Goal: Information Seeking & Learning: Find specific page/section

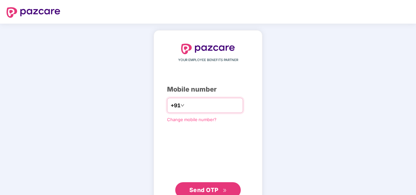
click at [191, 106] on input "number" at bounding box center [213, 105] width 54 height 10
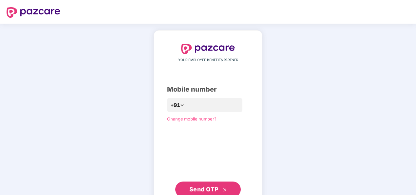
click at [210, 186] on span "Send OTP" at bounding box center [203, 188] width 29 height 7
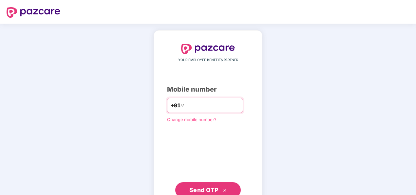
click at [186, 103] on input "**********" at bounding box center [213, 105] width 54 height 10
type input "**********"
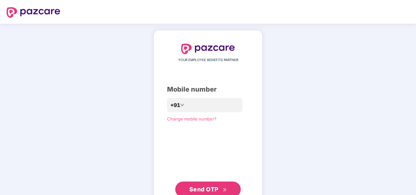
click at [218, 190] on span "Send OTP" at bounding box center [203, 188] width 29 height 7
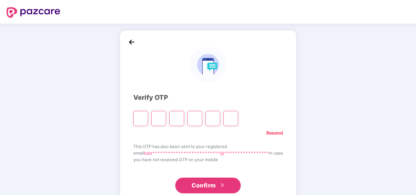
type input "*"
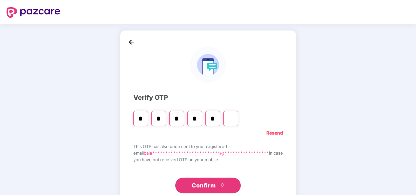
type input "*"
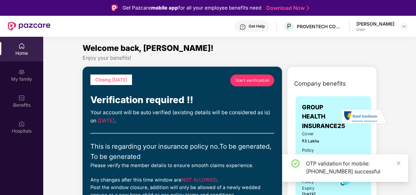
scroll to position [12, 0]
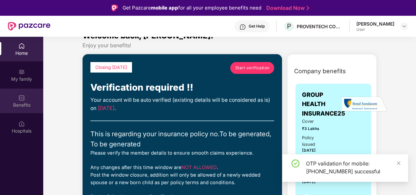
click at [24, 99] on img at bounding box center [21, 97] width 7 height 7
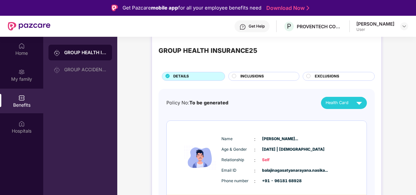
scroll to position [5, 0]
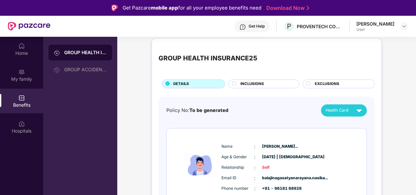
click at [232, 82] on circle at bounding box center [234, 83] width 4 height 4
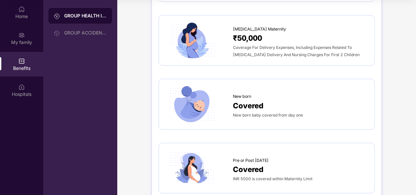
scroll to position [734, 0]
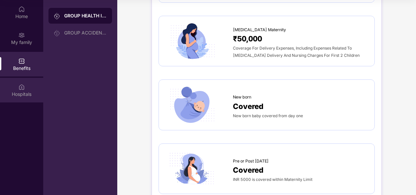
click at [26, 91] on div "Hospitals" at bounding box center [21, 94] width 43 height 7
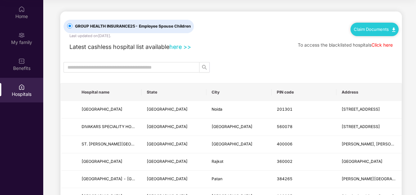
click at [178, 46] on link "here >>" at bounding box center [180, 46] width 22 height 7
click at [24, 65] on div "Benefits" at bounding box center [21, 68] width 43 height 7
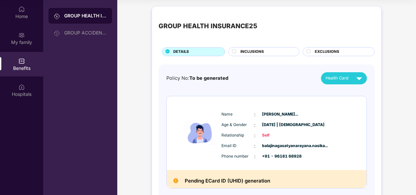
click at [259, 50] on span "INCLUSIONS" at bounding box center [252, 52] width 24 height 6
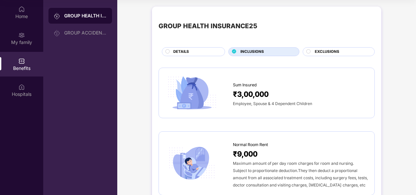
click at [186, 50] on span "DETAILS" at bounding box center [181, 52] width 16 height 6
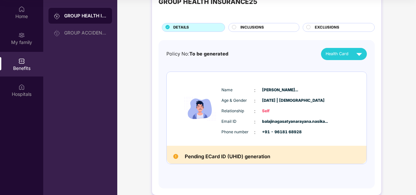
scroll to position [5, 0]
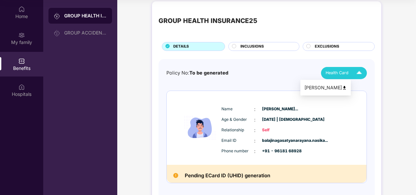
click at [359, 74] on img at bounding box center [358, 72] width 11 height 11
click at [347, 87] on img at bounding box center [344, 87] width 5 height 5
click at [322, 44] on span "EXCLUSIONS" at bounding box center [327, 47] width 25 height 6
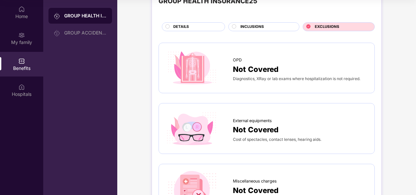
scroll to position [0, 0]
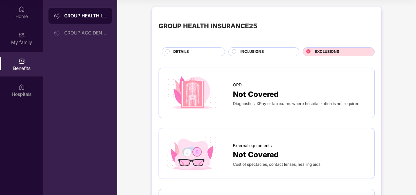
click at [261, 51] on span "INCLUSIONS" at bounding box center [252, 52] width 24 height 6
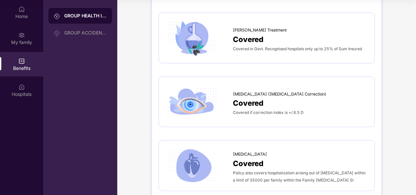
scroll to position [937, 0]
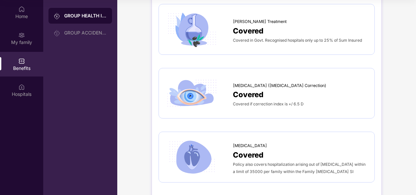
click at [239, 101] on span "Covered if correction index is +/ 6.5 D" at bounding box center [268, 103] width 71 height 5
click at [195, 77] on img at bounding box center [191, 93] width 53 height 37
click at [279, 82] on span "[MEDICAL_DATA] ([MEDICAL_DATA] Correction)" at bounding box center [279, 85] width 93 height 7
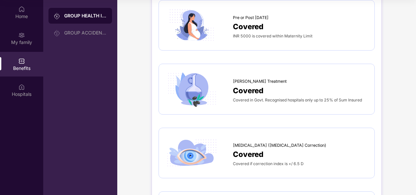
scroll to position [876, 0]
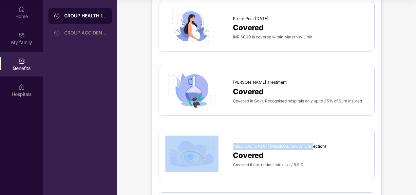
drag, startPoint x: 301, startPoint y: 137, endPoint x: 232, endPoint y: 135, distance: 69.1
click at [232, 135] on div "[MEDICAL_DATA] ([MEDICAL_DATA] Correction) Covered Covered if correction index …" at bounding box center [266, 153] width 202 height 37
copy div "[MEDICAL_DATA] ([MEDICAL_DATA] Correction)"
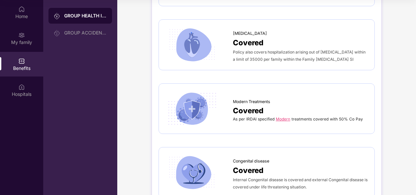
scroll to position [1049, 0]
click at [84, 33] on div "GROUP ACCIDENTAL INSURANCE" at bounding box center [85, 32] width 43 height 5
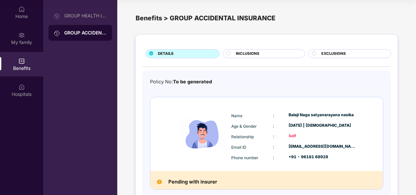
click at [255, 54] on span "INCLUSIONS" at bounding box center [248, 54] width 24 height 6
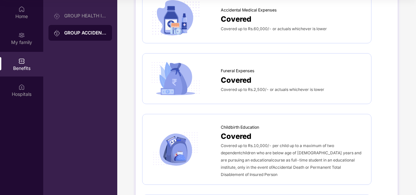
scroll to position [332, 0]
click at [84, 21] on div "GROUP HEALTH INSURANCE25" at bounding box center [80, 16] width 64 height 16
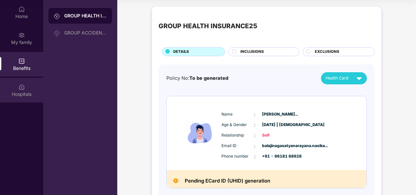
click at [24, 93] on div "Hospitals" at bounding box center [21, 94] width 43 height 7
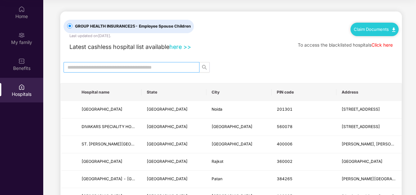
click at [123, 68] on input "text" at bounding box center [128, 67] width 123 height 7
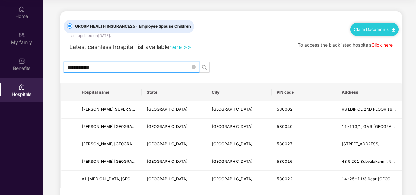
type input "**********"
click at [201, 68] on span "search" at bounding box center [204, 67] width 10 height 5
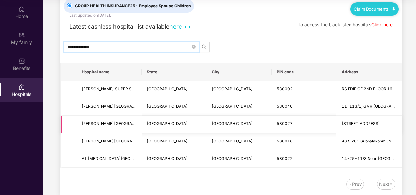
scroll to position [25, 0]
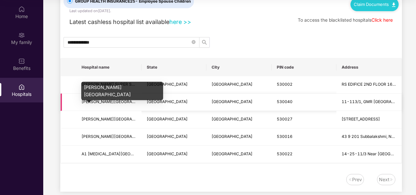
click at [105, 100] on span "[PERSON_NAME][GEOGRAPHIC_DATA]" at bounding box center [118, 101] width 73 height 5
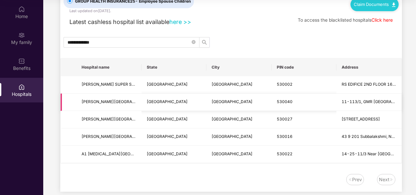
click at [208, 102] on td "[GEOGRAPHIC_DATA]" at bounding box center [238, 101] width 65 height 17
click at [387, 180] on div "Next" at bounding box center [384, 179] width 10 height 7
click at [272, 168] on div "**********" at bounding box center [231, 89] width 342 height 205
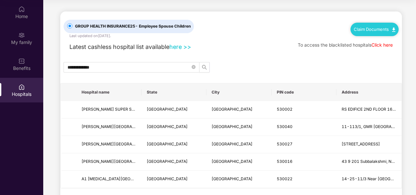
click at [393, 28] on img at bounding box center [393, 30] width 3 height 4
click at [391, 53] on link "Claim Process" at bounding box center [376, 54] width 43 height 14
click at [392, 30] on img at bounding box center [393, 30] width 3 height 4
click at [392, 40] on link "Claim Form" at bounding box center [376, 41] width 43 height 14
click at [385, 43] on link "Click here" at bounding box center [381, 44] width 21 height 5
